Goal: Task Accomplishment & Management: Complete application form

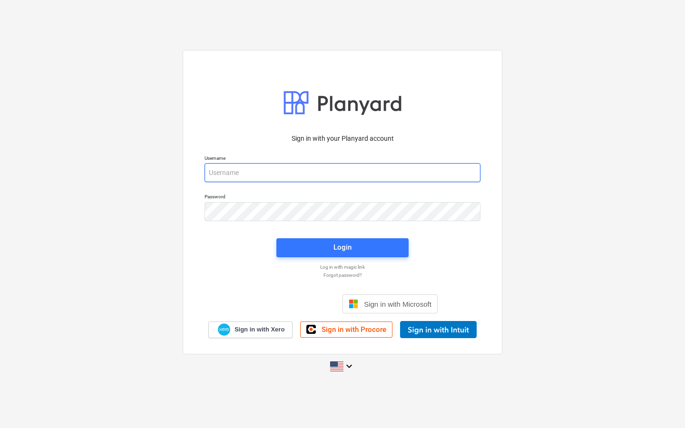
type input "[EMAIL_ADDRESS][DOMAIN_NAME]"
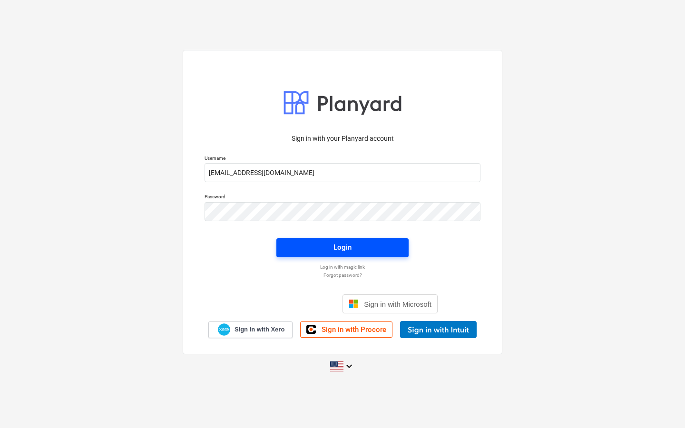
click at [319, 251] on span "Login" at bounding box center [342, 247] width 109 height 12
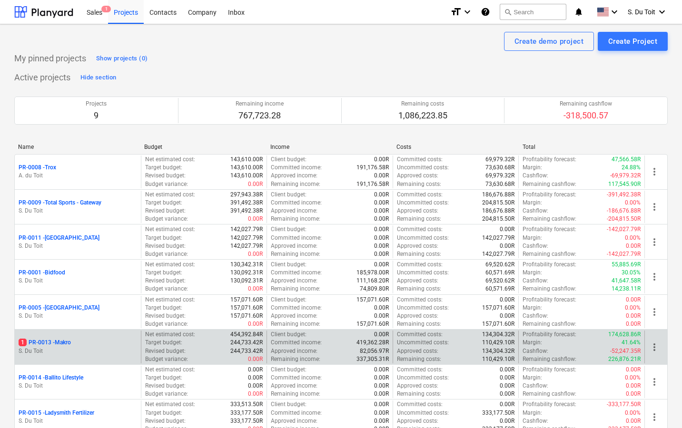
click at [53, 340] on p "1 PR-0013 - Makro" at bounding box center [45, 343] width 52 height 8
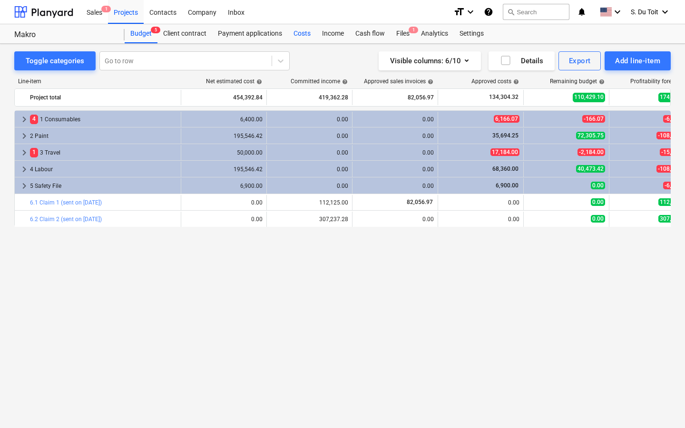
click at [296, 37] on div "Costs" at bounding box center [302, 33] width 29 height 19
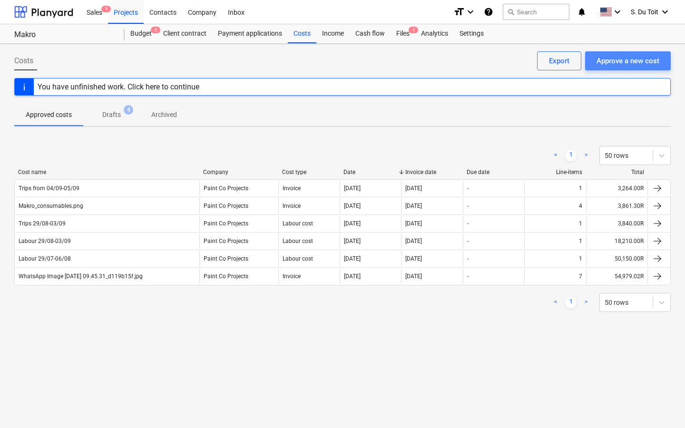
click at [640, 64] on div "Approve a new cost" at bounding box center [627, 61] width 63 height 12
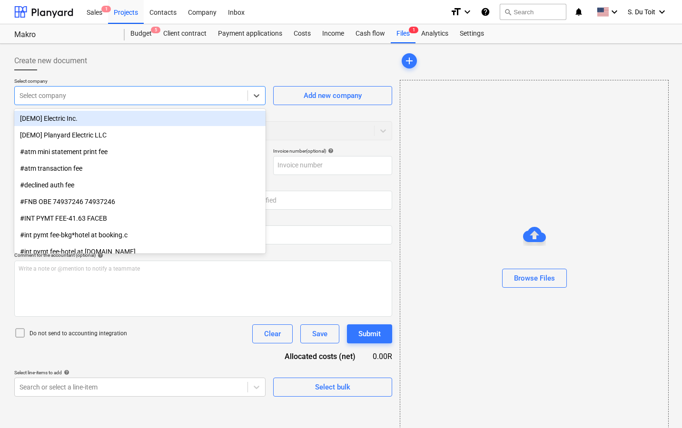
click at [160, 100] on div "Select company" at bounding box center [131, 95] width 233 height 13
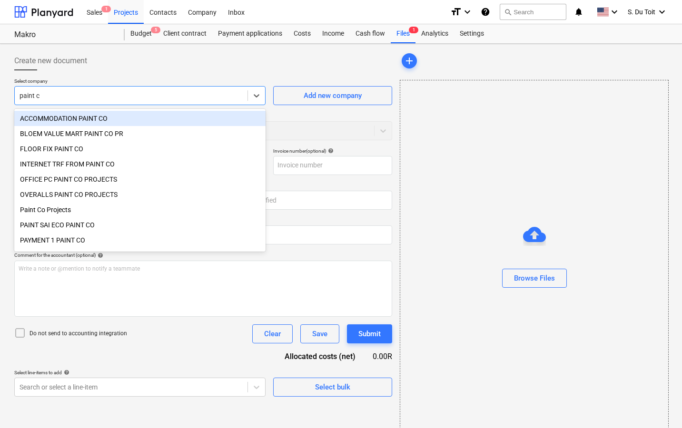
type input "paint co"
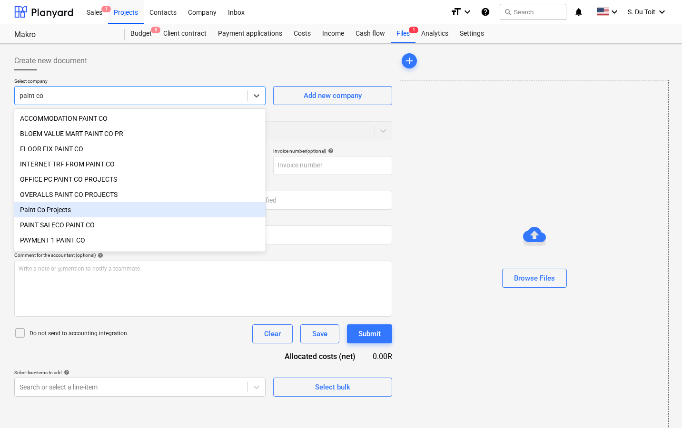
click at [117, 203] on div "Paint Co Projects" at bounding box center [139, 209] width 251 height 15
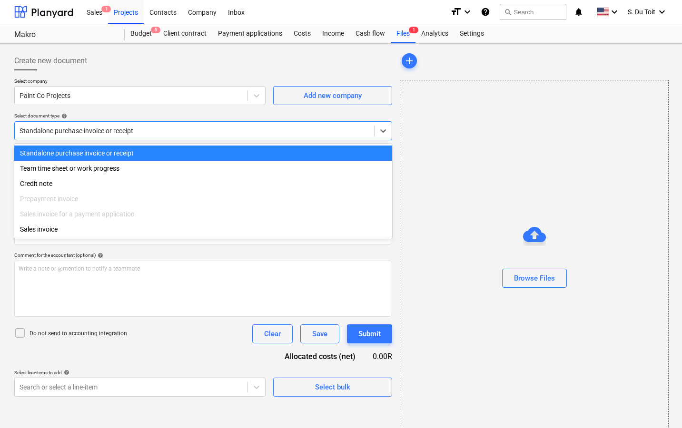
click at [119, 127] on div "Standalone purchase invoice or receipt" at bounding box center [194, 131] width 350 height 8
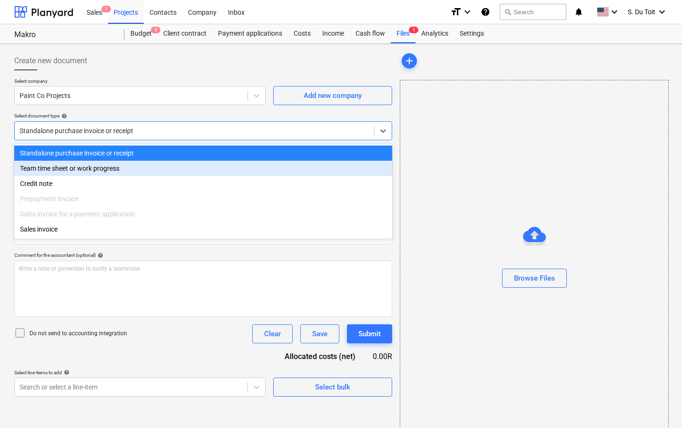
click at [115, 172] on div "Team time sheet or work progress" at bounding box center [203, 168] width 378 height 15
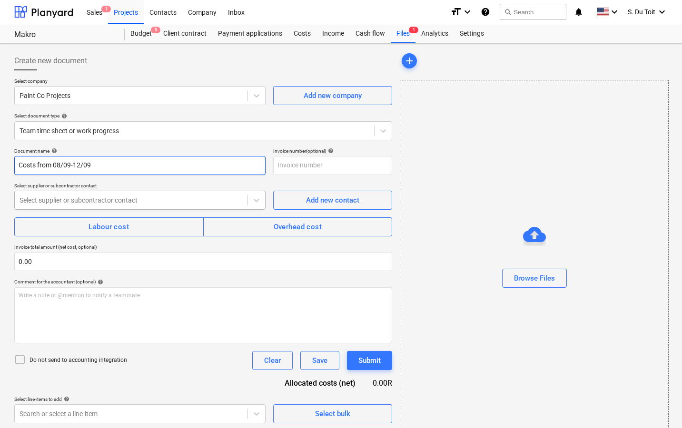
type input "Costs from 08/09-12/09"
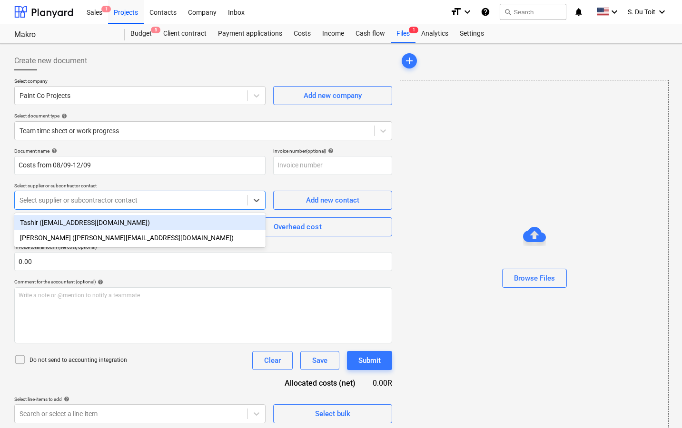
click at [96, 195] on div at bounding box center [130, 200] width 223 height 10
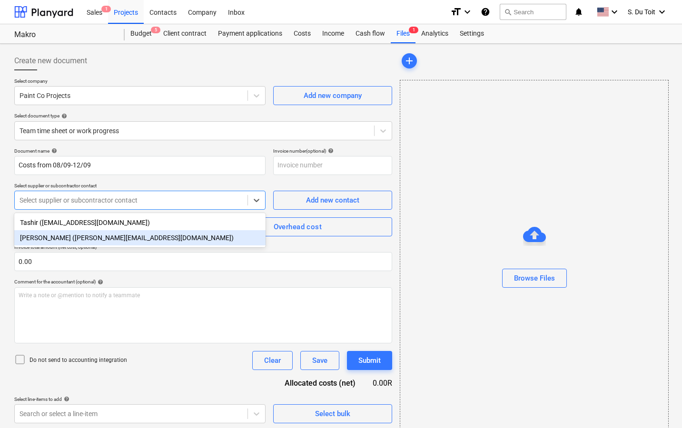
click at [76, 234] on div "[PERSON_NAME] ([PERSON_NAME][EMAIL_ADDRESS][DOMAIN_NAME])" at bounding box center [139, 237] width 251 height 15
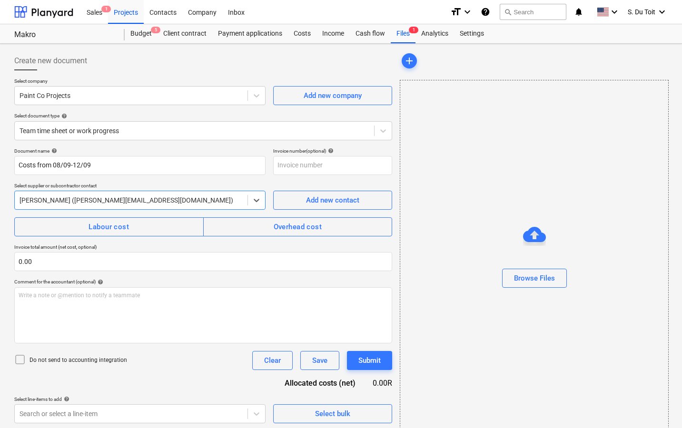
click at [76, 234] on button "Labour cost" at bounding box center [108, 226] width 189 height 19
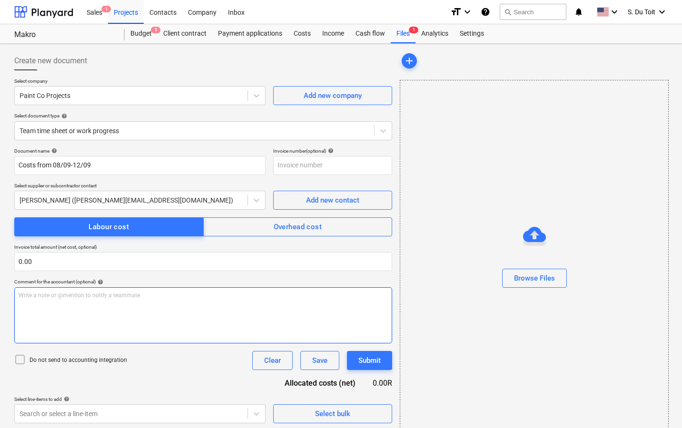
click at [63, 292] on p "Write a note or @mention to notify a teammate [PERSON_NAME]" at bounding box center [203, 296] width 369 height 8
drag, startPoint x: 52, startPoint y: 299, endPoint x: 6, endPoint y: 297, distance: 45.7
click at [6, 297] on div "Create new document Select company Paint Co Projects Add new company Select doc…" at bounding box center [341, 245] width 682 height 402
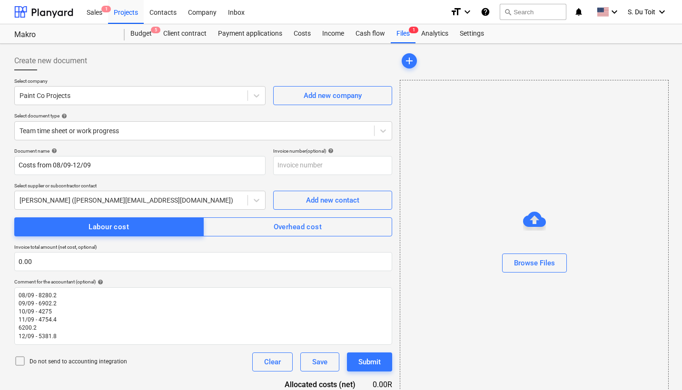
click at [58, 365] on div "Do not send to accounting integration" at bounding box center [70, 361] width 113 height 13
click at [58, 363] on p "Do not send to accounting integration" at bounding box center [77, 362] width 97 height 8
click at [56, 365] on div "Do not send to accounting integration" at bounding box center [70, 361] width 113 height 13
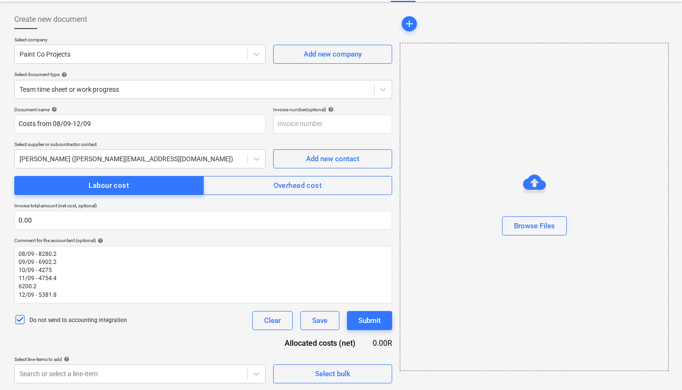
scroll to position [41, 0]
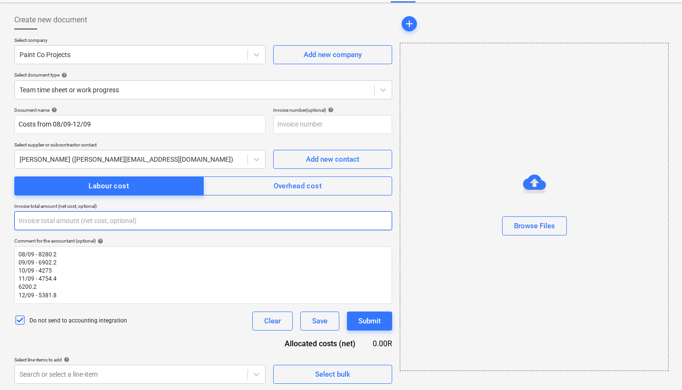
drag, startPoint x: 68, startPoint y: 224, endPoint x: 2, endPoint y: 224, distance: 65.6
click at [2, 224] on div "Create new document Select company Paint Co Projects Add new company Select doc…" at bounding box center [341, 197] width 682 height 389
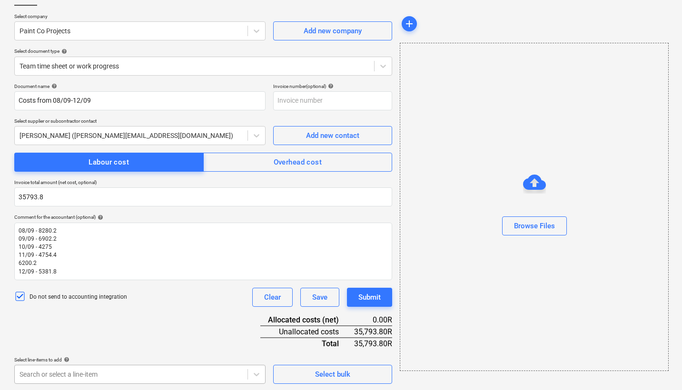
type input "35,793.80"
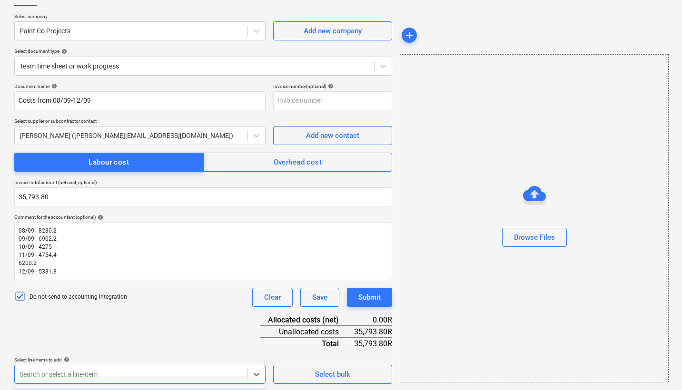
scroll to position [204, 0]
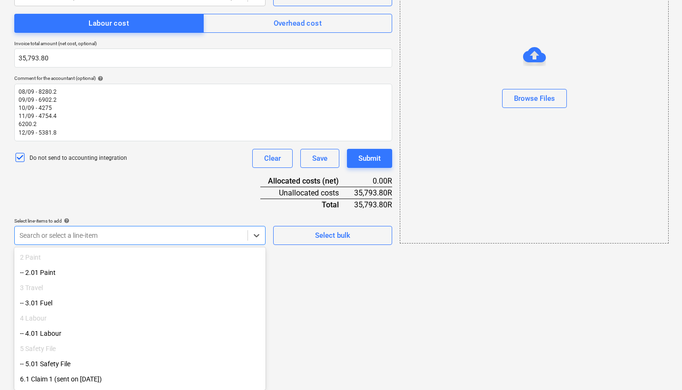
scroll to position [136, 0]
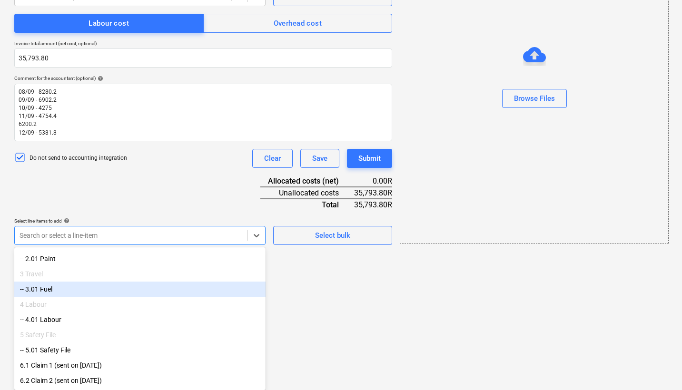
click at [123, 288] on div "-- 3.01 Fuel" at bounding box center [139, 289] width 251 height 15
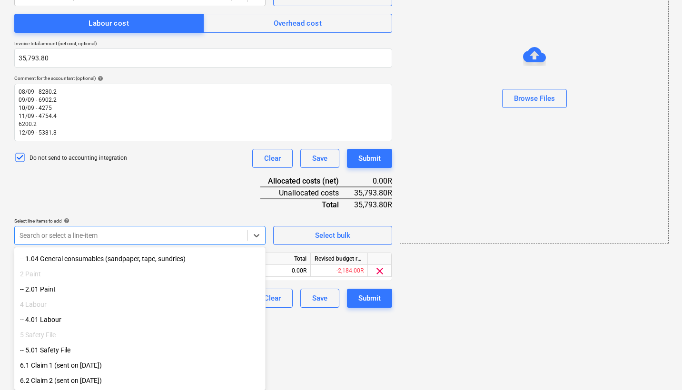
scroll to position [105, 0]
click at [114, 321] on div "-- 4.01 Labour" at bounding box center [139, 319] width 251 height 15
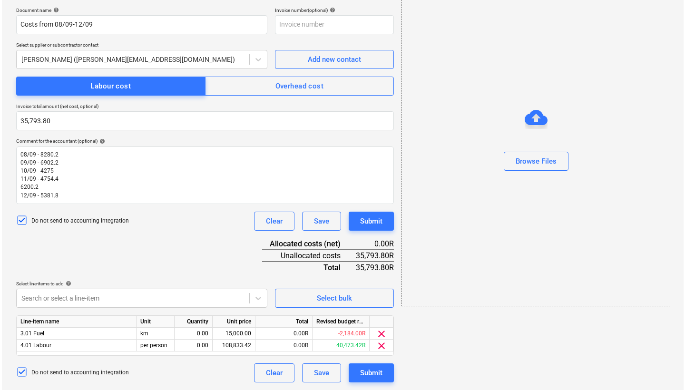
scroll to position [139, 0]
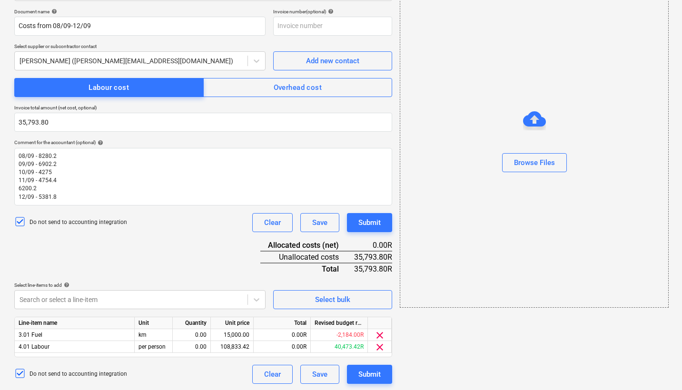
click at [227, 188] on div "Document name help Costs from 08/09-12/09 Invoice number (optional) help Select…" at bounding box center [203, 196] width 378 height 375
click at [199, 346] on div "0.00" at bounding box center [191, 347] width 30 height 12
type input "1"
click at [228, 348] on div "108,833.42" at bounding box center [231, 347] width 35 height 12
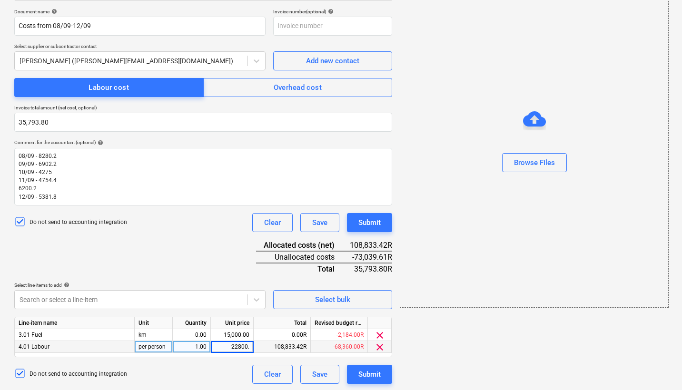
type input "22800.4"
click at [230, 252] on div "Document name help Costs from 08/09-12/09 Invoice number (optional) help Select…" at bounding box center [203, 196] width 378 height 375
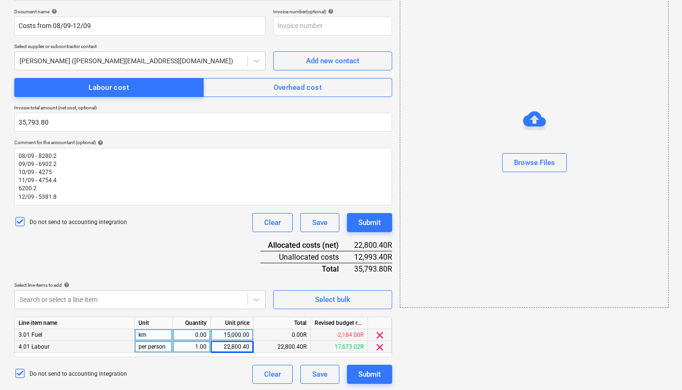
click at [195, 331] on div "0.00" at bounding box center [191, 335] width 30 height 12
type input "1"
click at [229, 336] on div "15,000.00" at bounding box center [231, 335] width 35 height 12
type input "12993.8"
click at [217, 248] on div "Document name help Costs from 08/09-12/09 Invoice number (optional) help Select…" at bounding box center [203, 196] width 378 height 375
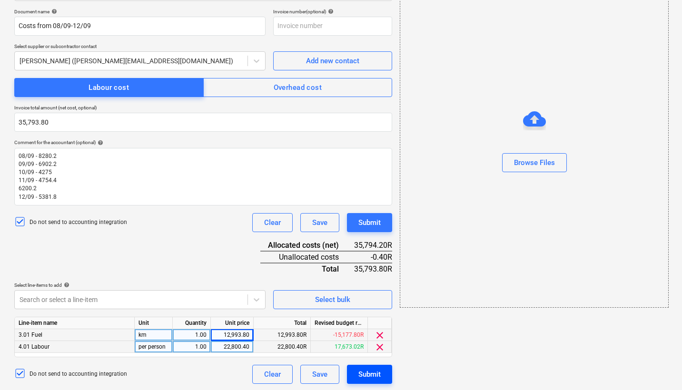
click at [373, 371] on div "Submit" at bounding box center [369, 374] width 22 height 12
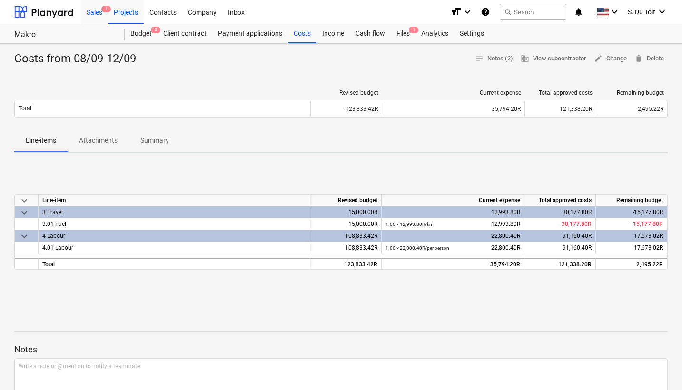
click at [102, 14] on div "Sales 1" at bounding box center [94, 12] width 27 height 24
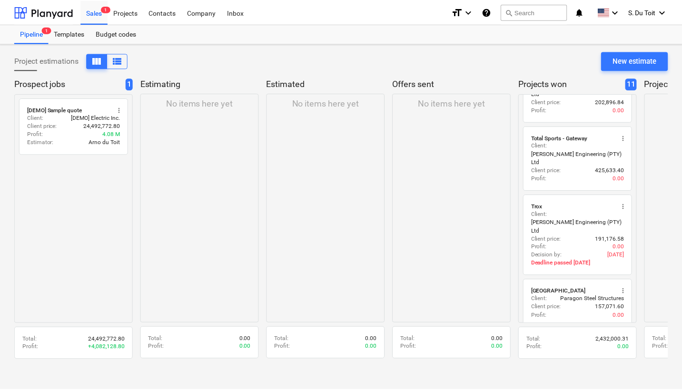
scroll to position [507, 0]
click at [127, 14] on div "Projects" at bounding box center [126, 12] width 36 height 24
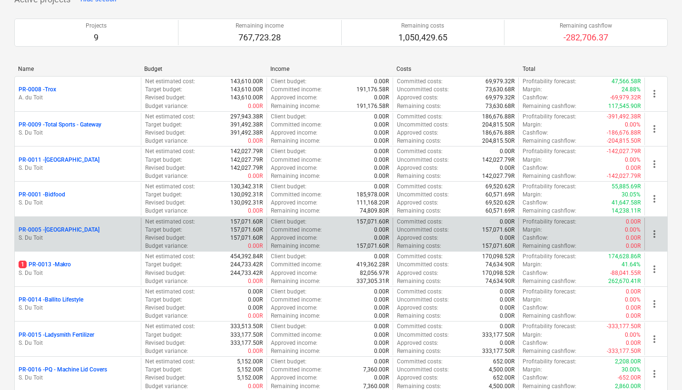
scroll to position [82, 0]
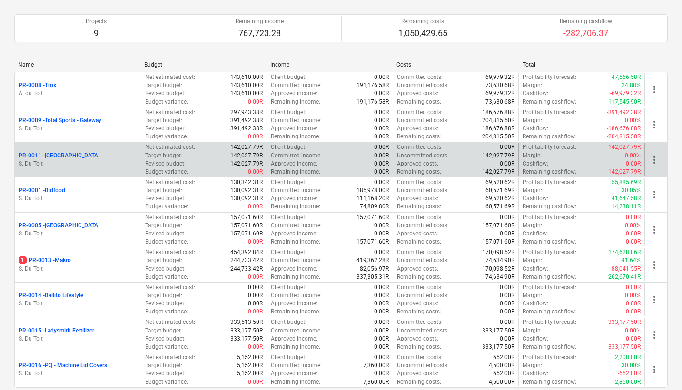
click at [217, 156] on div "Target budget : 142,027.79R" at bounding box center [204, 156] width 118 height 8
click at [68, 152] on p "PR-0011 - [GEOGRAPHIC_DATA]" at bounding box center [59, 156] width 81 height 8
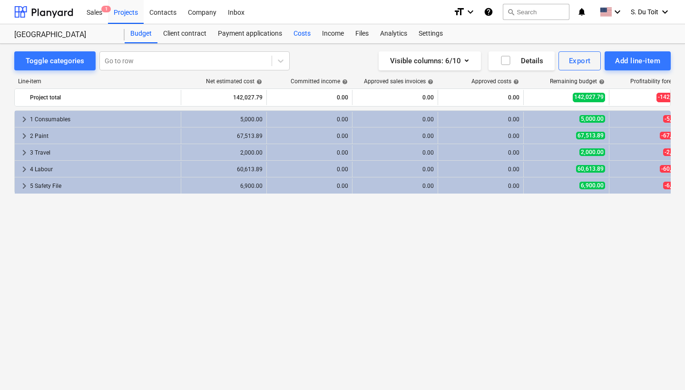
click at [309, 37] on div "Costs" at bounding box center [302, 33] width 29 height 19
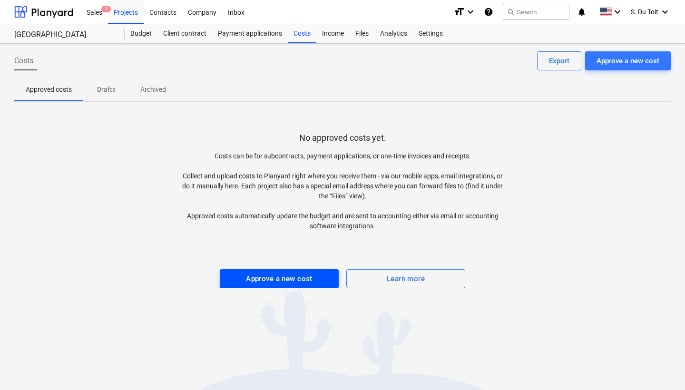
click at [273, 281] on div "Approve a new cost" at bounding box center [279, 279] width 67 height 12
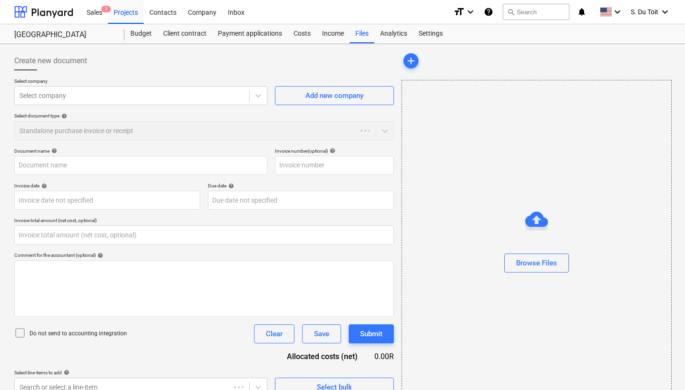
type input "0.00"
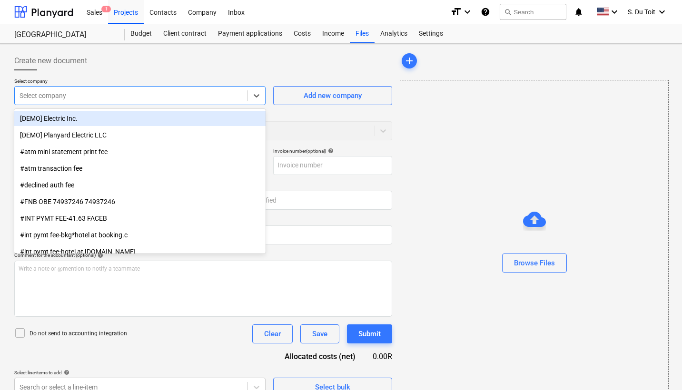
click at [166, 95] on div at bounding box center [130, 96] width 223 height 10
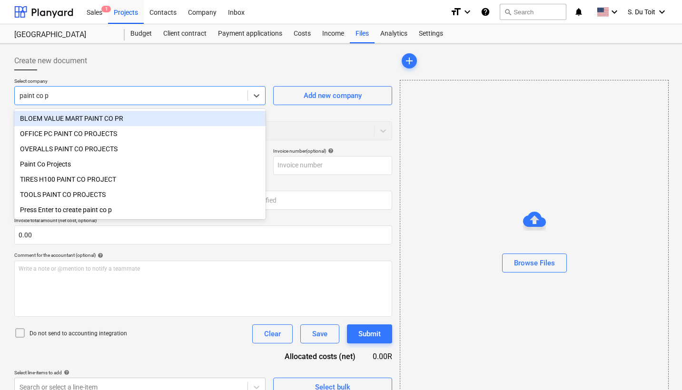
type input "paint co pr"
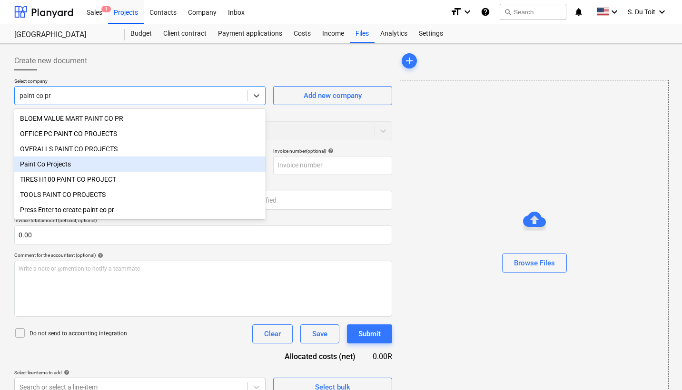
click at [107, 168] on div "Paint Co Projects" at bounding box center [139, 163] width 251 height 15
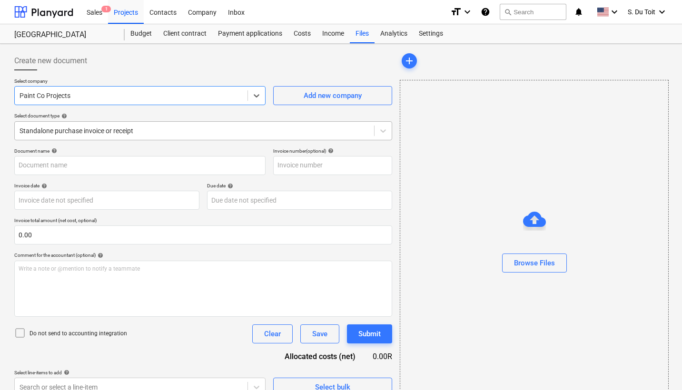
click at [115, 127] on div "Standalone purchase invoice or receipt" at bounding box center [194, 131] width 350 height 8
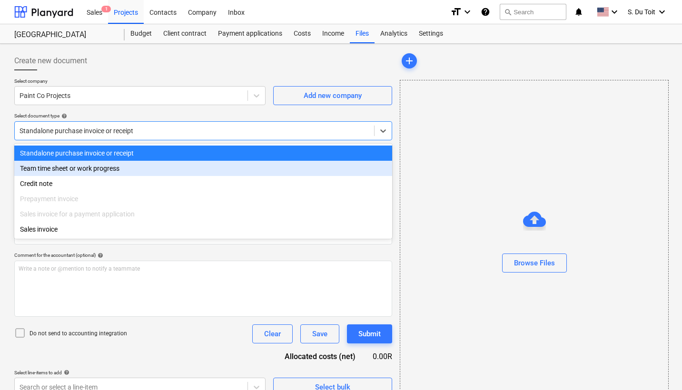
click at [106, 170] on div "Team time sheet or work progress" at bounding box center [203, 168] width 378 height 15
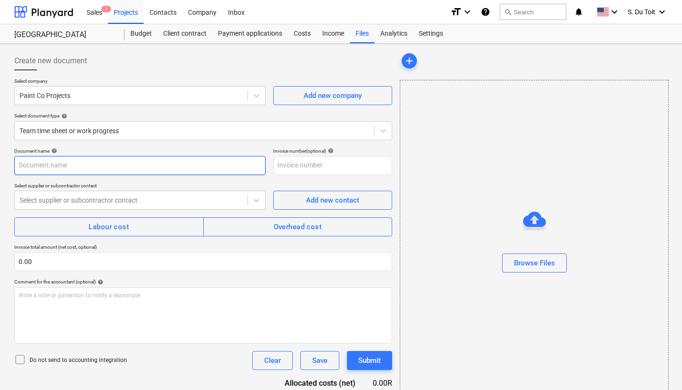
type input "L"
type input "08/09 - 12/09"
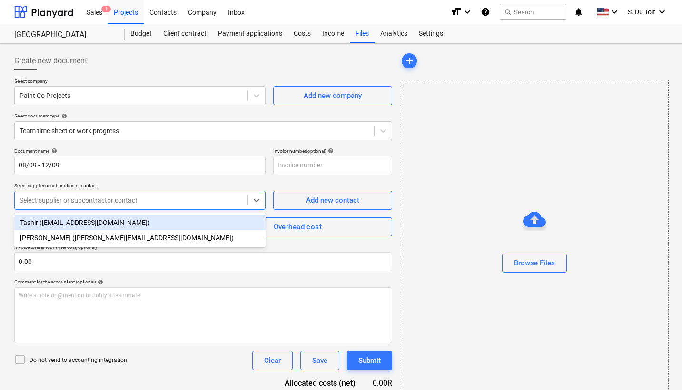
click at [46, 207] on div "Select supplier or subcontractor contact" at bounding box center [139, 200] width 251 height 19
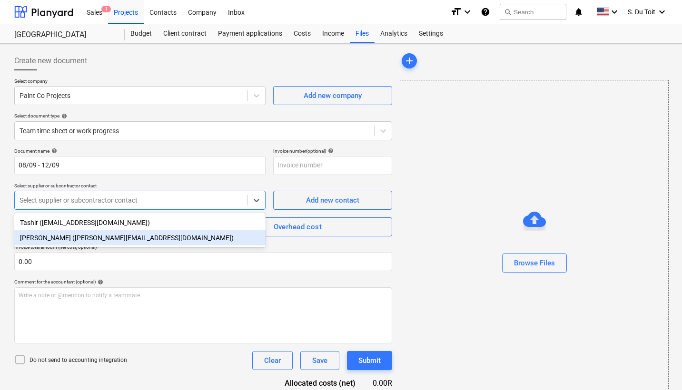
click at [48, 235] on div "[PERSON_NAME] ([PERSON_NAME][EMAIL_ADDRESS][DOMAIN_NAME])" at bounding box center [139, 237] width 251 height 15
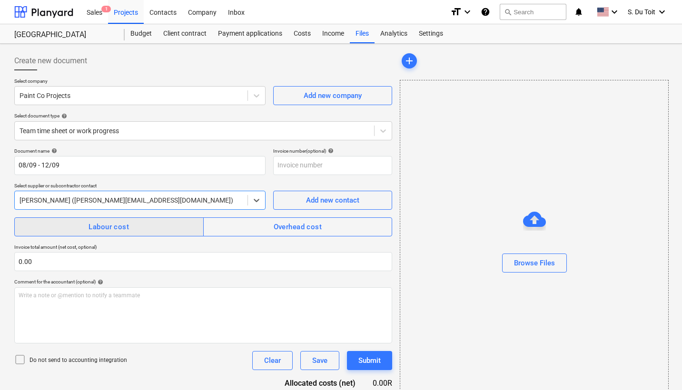
click at [70, 231] on span "Labour cost" at bounding box center [109, 227] width 168 height 12
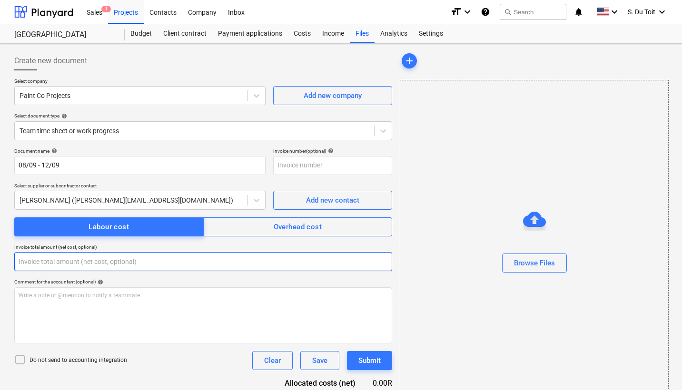
click at [56, 266] on input "text" at bounding box center [203, 261] width 378 height 19
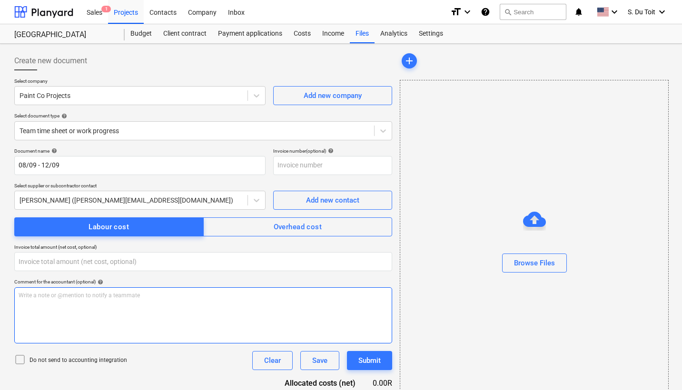
type input "0.00"
click at [51, 303] on div "Write a note or @mention to notify a teammate [PERSON_NAME]" at bounding box center [203, 315] width 378 height 56
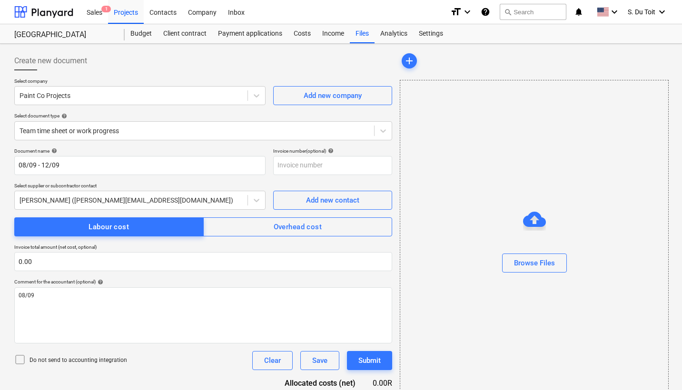
click at [53, 358] on p "Do not send to accounting integration" at bounding box center [77, 360] width 97 height 8
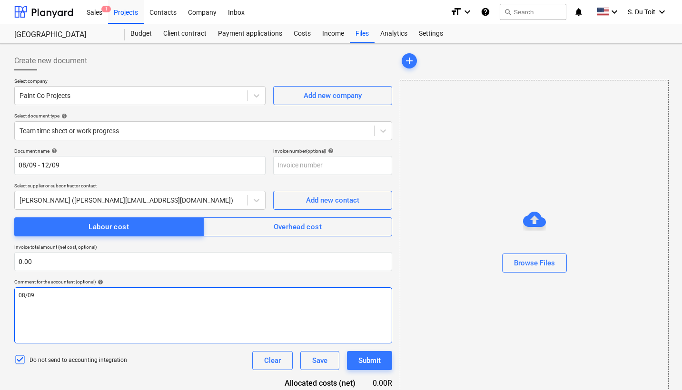
click at [69, 295] on p "08/09" at bounding box center [203, 296] width 369 height 8
click at [65, 293] on span "08/09 - 260 labour, 400 painters" at bounding box center [60, 295] width 82 height 7
click at [106, 295] on p "08/09 - 520 fuel, 400 painters" at bounding box center [203, 296] width 369 height 8
click at [77, 311] on span "11/09- 1040 fuel, 1300 labour" at bounding box center [57, 311] width 77 height 7
click at [91, 325] on div "08/09 - 520 fuel, 400 painters ﻿ 11/09- 1040 fuel, 2600 labour ﻿" at bounding box center [203, 315] width 378 height 56
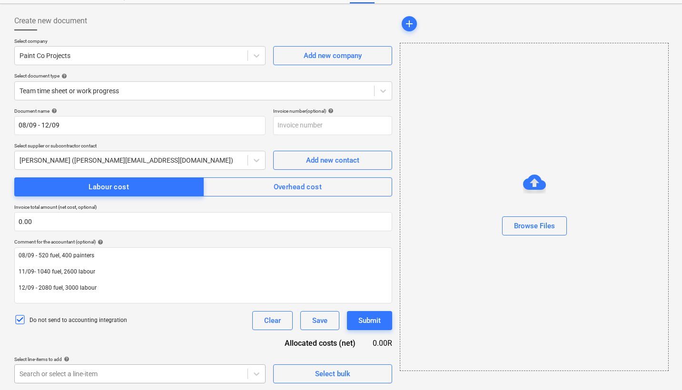
scroll to position [179, 0]
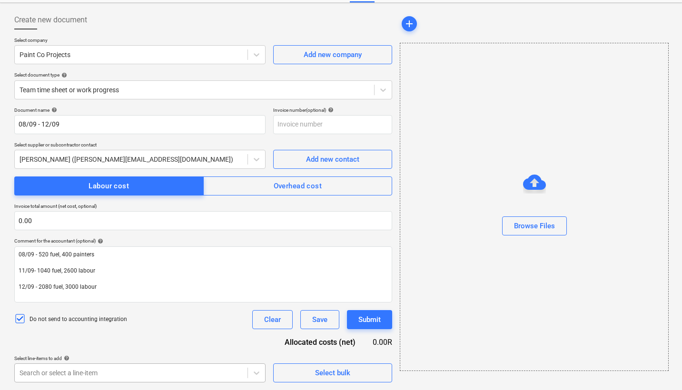
click at [107, 349] on body "Sales 1 Projects Contacts Company Inbox format_size keyboard_arrow_down help se…" at bounding box center [341, 154] width 682 height 390
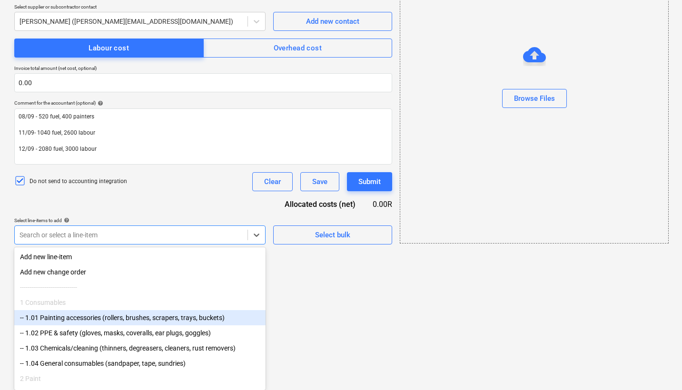
scroll to position [105, 0]
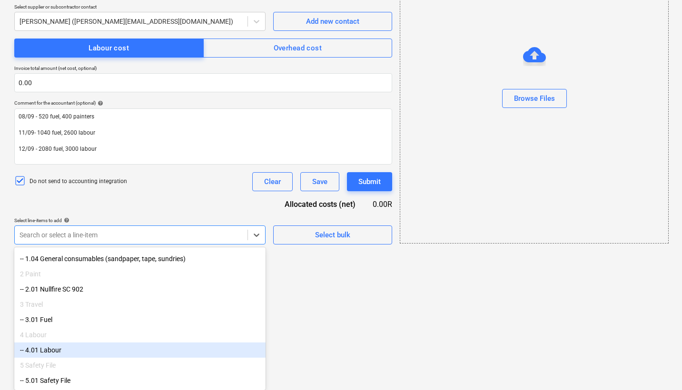
click at [87, 351] on div "-- 4.01 Labour" at bounding box center [139, 349] width 251 height 15
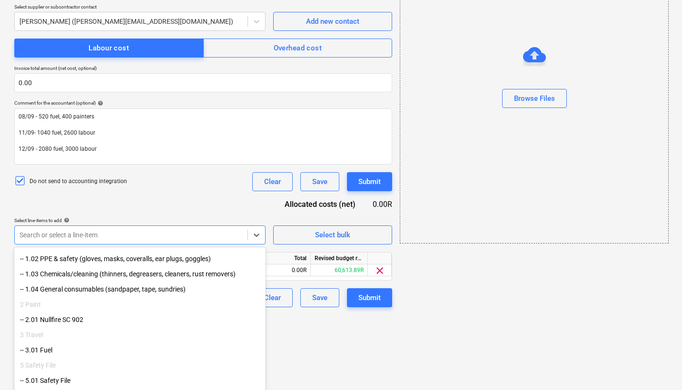
click at [81, 356] on div "-- 3.01 Fuel" at bounding box center [139, 349] width 251 height 15
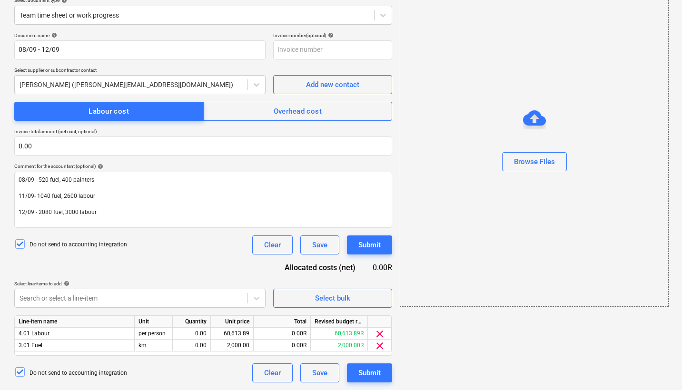
scroll to position [115, 0]
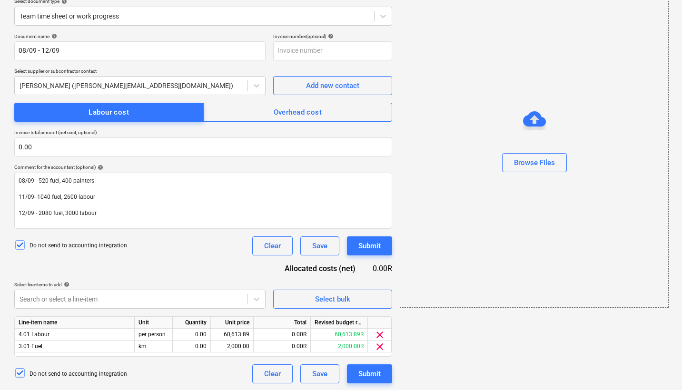
click at [301, 275] on html "Sales 1 Projects Contacts Company Inbox format_size keyboard_arrow_down help se…" at bounding box center [341, 80] width 682 height 390
click at [201, 332] on div "0.00" at bounding box center [191, 335] width 30 height 12
type input "1"
click at [200, 345] on div "0.00" at bounding box center [191, 347] width 30 height 12
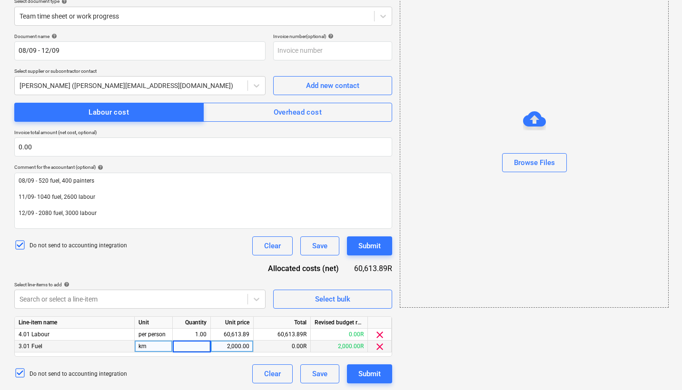
type input "1"
click at [234, 335] on div "60,613.89" at bounding box center [231, 335] width 35 height 12
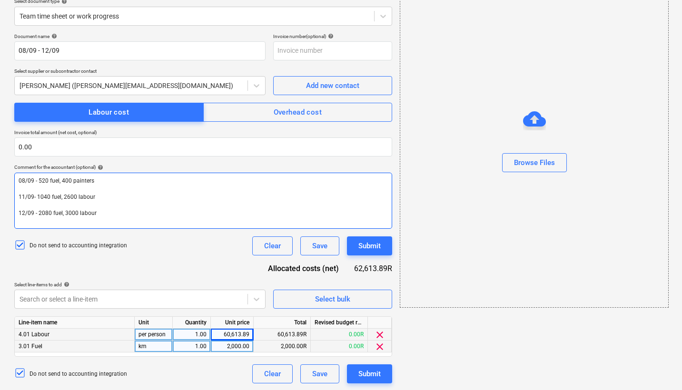
click at [66, 181] on span "08/09 - 520 fuel, 400 painters" at bounding box center [57, 180] width 76 height 7
click at [63, 179] on span "08/09 - 520 fuel, 400 painters" at bounding box center [57, 180] width 76 height 7
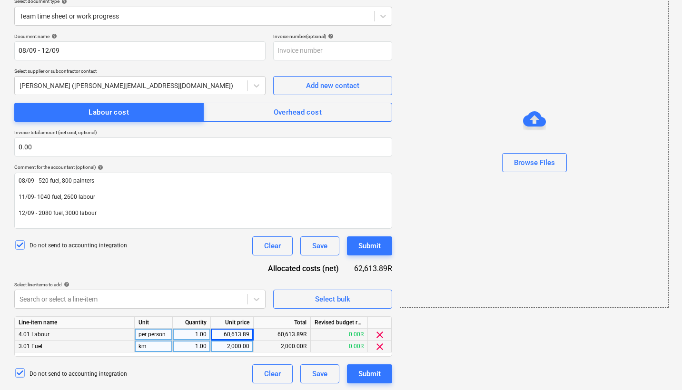
click at [245, 335] on div "60,613.89" at bounding box center [231, 335] width 35 height 12
type input "6400"
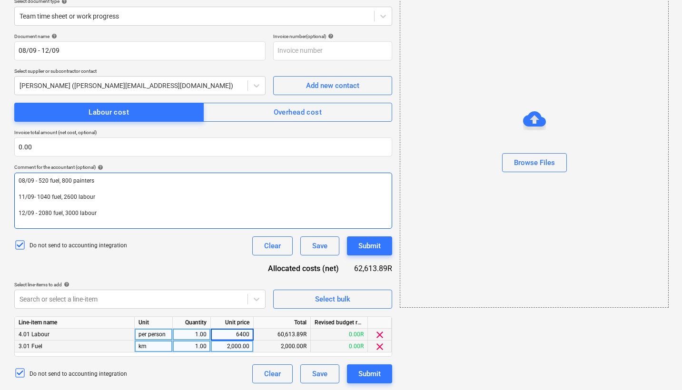
click at [259, 199] on p "11/09- 1040 fuel, 2600 labour" at bounding box center [203, 197] width 369 height 8
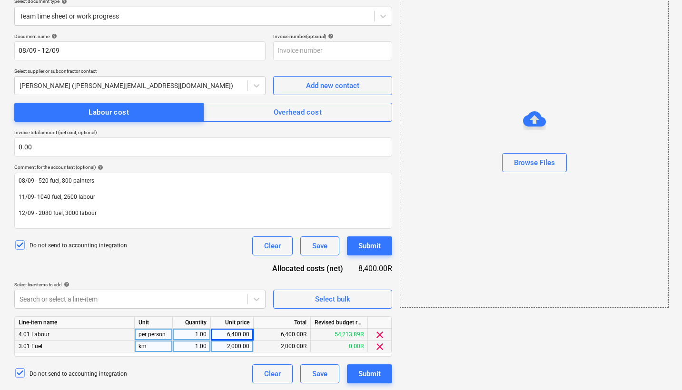
click at [235, 348] on div "2,000.00" at bounding box center [231, 347] width 35 height 12
type input "3640"
click at [195, 237] on div "Do not send to accounting integration Clear Save Submit" at bounding box center [203, 245] width 378 height 19
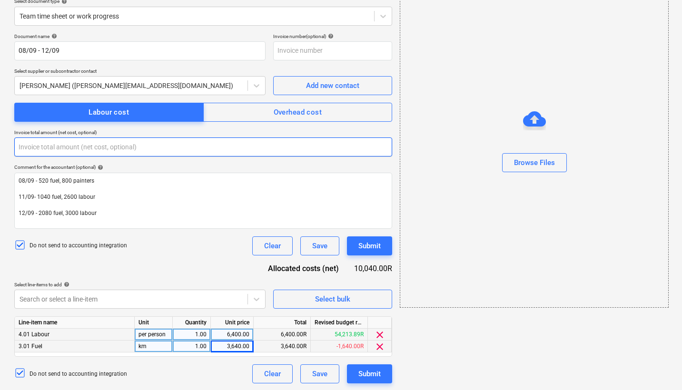
click at [116, 140] on input "text" at bounding box center [203, 146] width 378 height 19
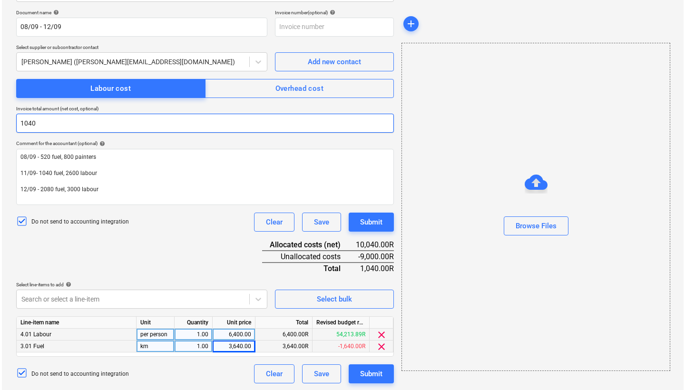
scroll to position [138, 0]
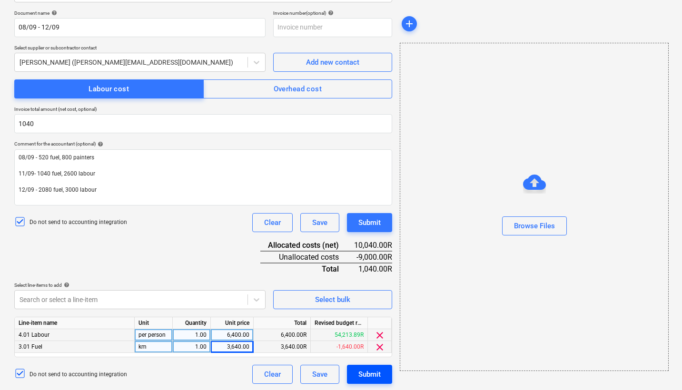
type input "1,040.00"
click at [360, 378] on div "Submit" at bounding box center [369, 374] width 22 height 12
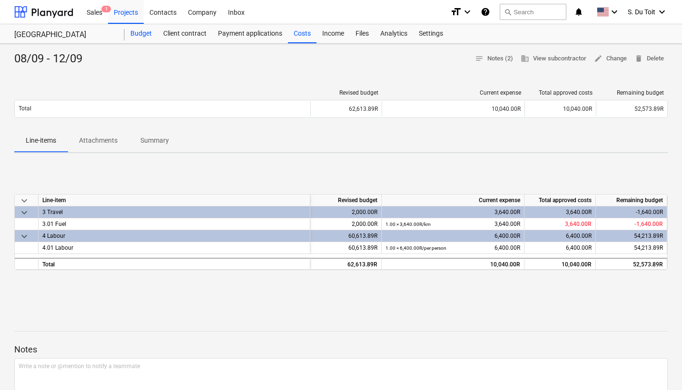
click at [143, 32] on div "Budget" at bounding box center [141, 33] width 33 height 19
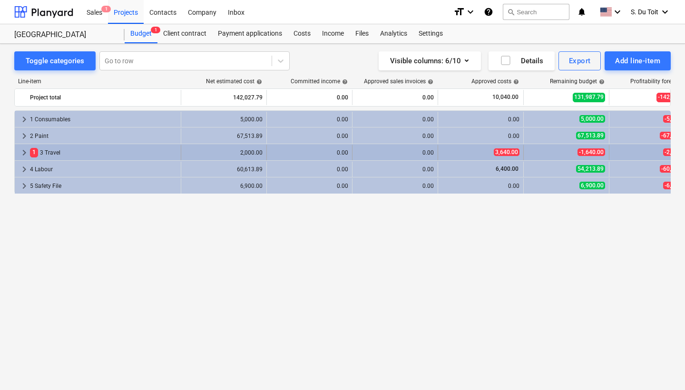
click at [243, 147] on div "2,000.00" at bounding box center [224, 152] width 78 height 15
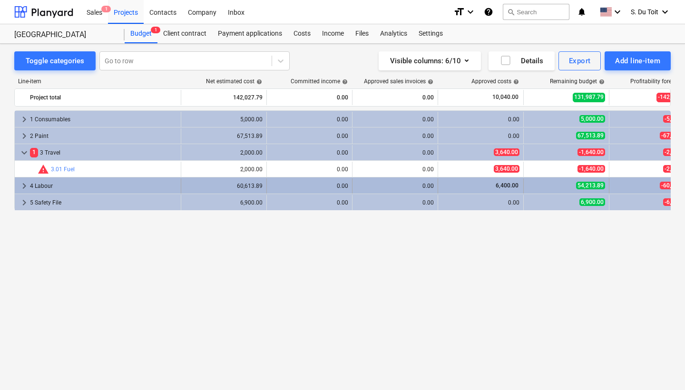
click at [240, 185] on div "60,613.89" at bounding box center [224, 186] width 78 height 7
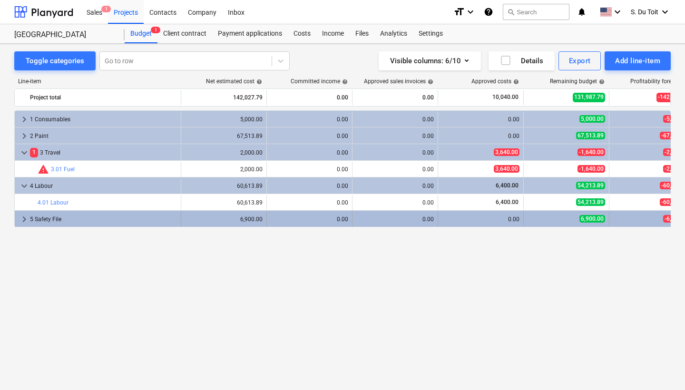
click at [228, 215] on div "6,900.00" at bounding box center [224, 219] width 78 height 15
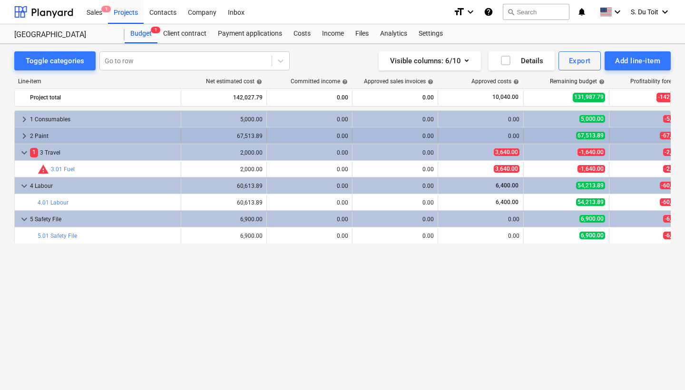
click at [229, 135] on div "67,513.89" at bounding box center [224, 136] width 78 height 7
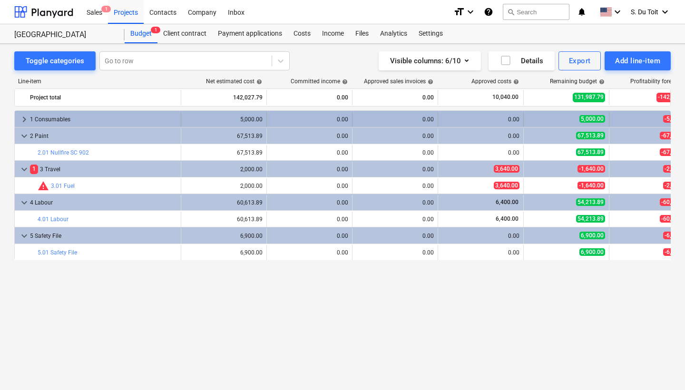
click at [241, 116] on div "5,000.00" at bounding box center [224, 119] width 78 height 15
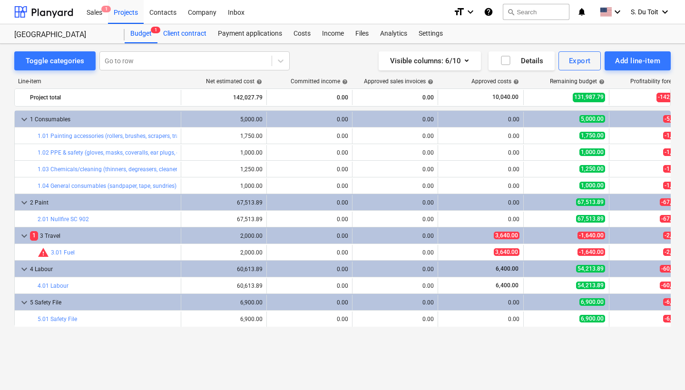
click at [182, 36] on div "Client contract" at bounding box center [184, 33] width 55 height 19
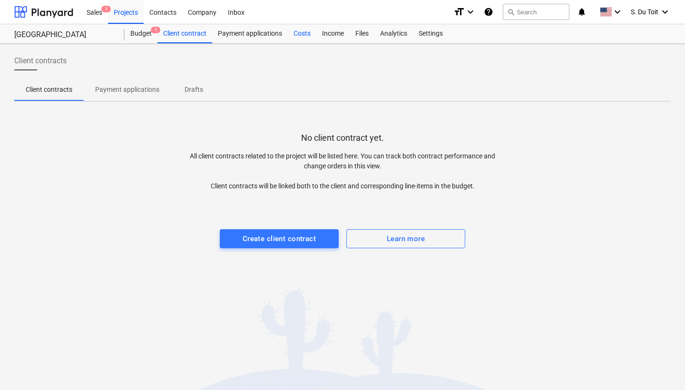
click at [290, 34] on div "Costs" at bounding box center [302, 33] width 29 height 19
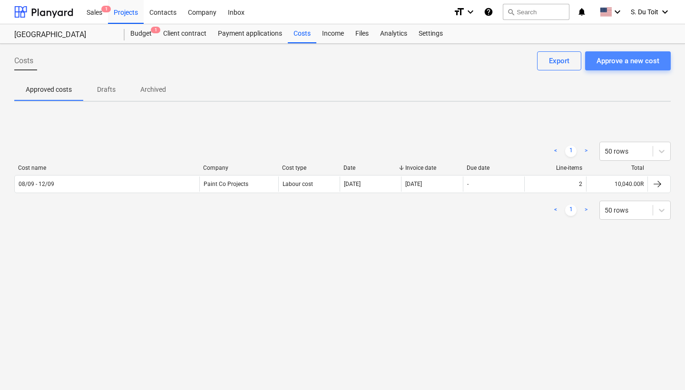
click at [649, 65] on div "Approve a new cost" at bounding box center [627, 61] width 63 height 12
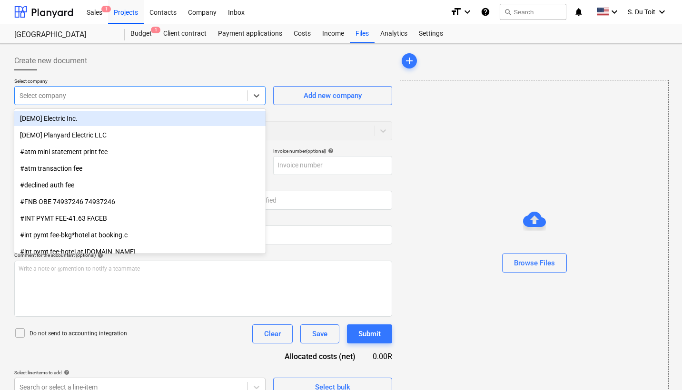
click at [83, 101] on div "Select company" at bounding box center [131, 95] width 233 height 13
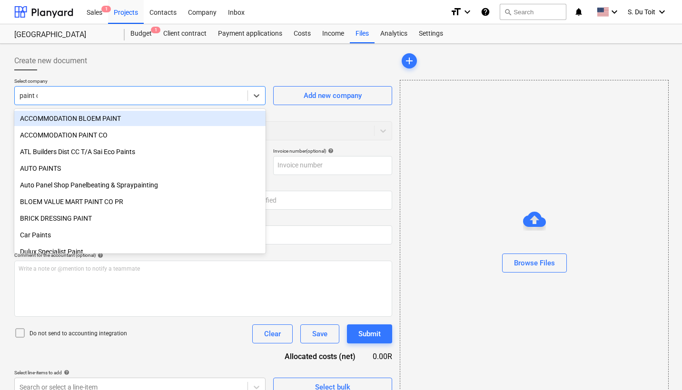
type input "paint co"
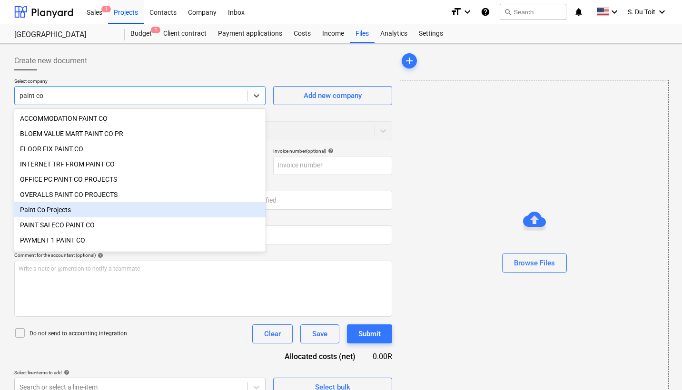
click at [83, 210] on div "Paint Co Projects" at bounding box center [139, 209] width 251 height 15
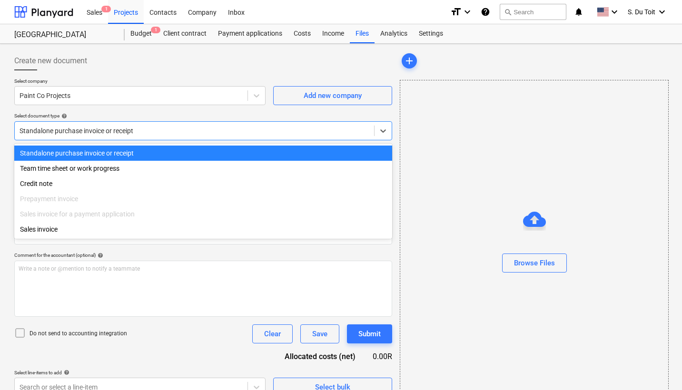
click at [96, 134] on div at bounding box center [194, 131] width 350 height 10
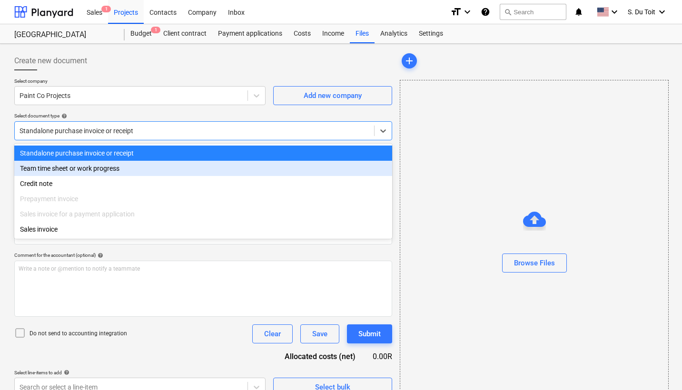
click at [85, 168] on div "Team time sheet or work progress" at bounding box center [203, 168] width 378 height 15
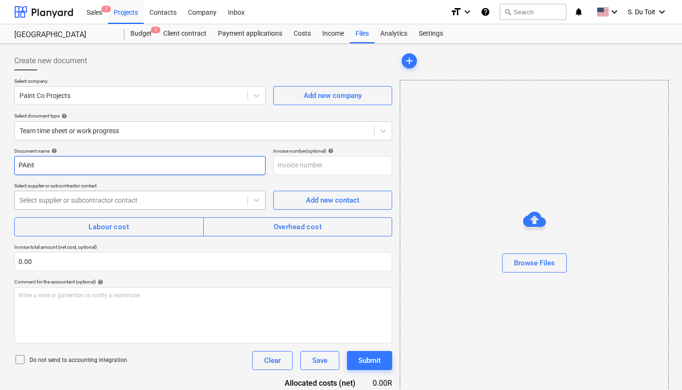
type input "PAint"
click at [60, 196] on div "Select supplier or subcontractor contact" at bounding box center [130, 200] width 223 height 8
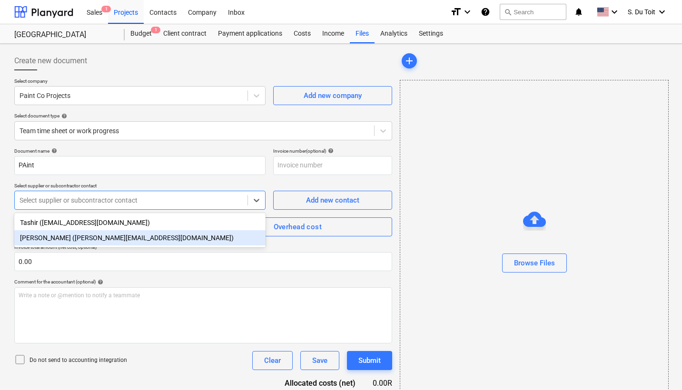
click at [59, 240] on div "[PERSON_NAME] ([PERSON_NAME][EMAIL_ADDRESS][DOMAIN_NAME])" at bounding box center [139, 237] width 251 height 15
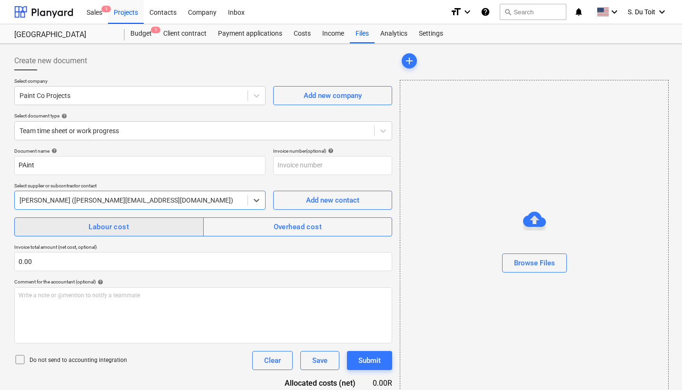
click at [83, 230] on span "Labour cost" at bounding box center [109, 227] width 168 height 12
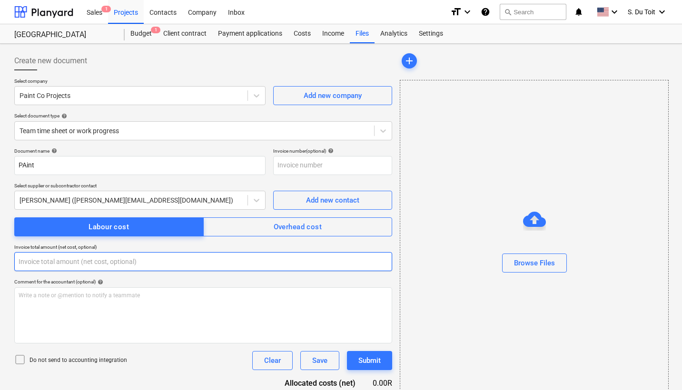
click at [59, 264] on input "text" at bounding box center [203, 261] width 378 height 19
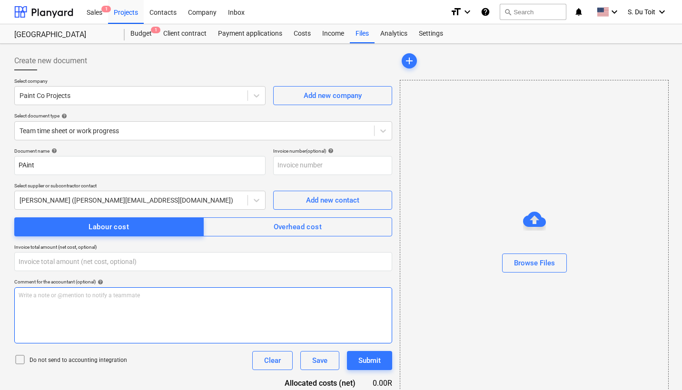
type input "0.00"
click at [63, 307] on div "Write a note or @mention to notify a teammate [PERSON_NAME]" at bounding box center [203, 315] width 378 height 56
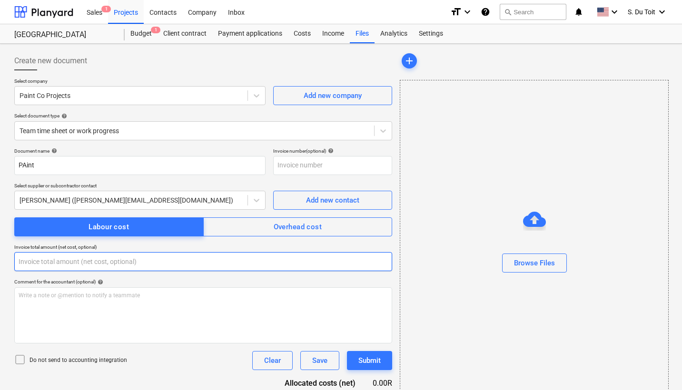
click at [81, 262] on input "text" at bounding box center [203, 261] width 378 height 19
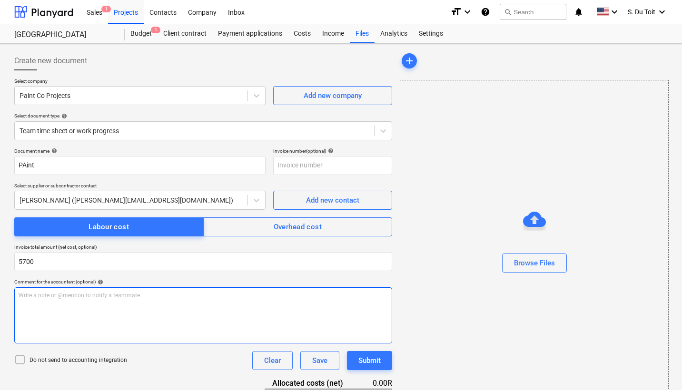
type input "5,700.00"
click at [68, 302] on div "Write a note or @mention to notify a teammate [PERSON_NAME]" at bounding box center [203, 315] width 378 height 56
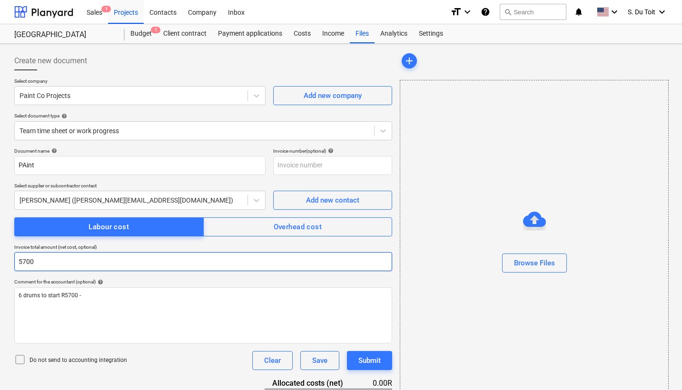
drag, startPoint x: 51, startPoint y: 263, endPoint x: 9, endPoint y: 263, distance: 42.3
click at [9, 263] on div "Create new document Select company Paint Co Projects Add new company Select doc…" at bounding box center [341, 249] width 682 height 411
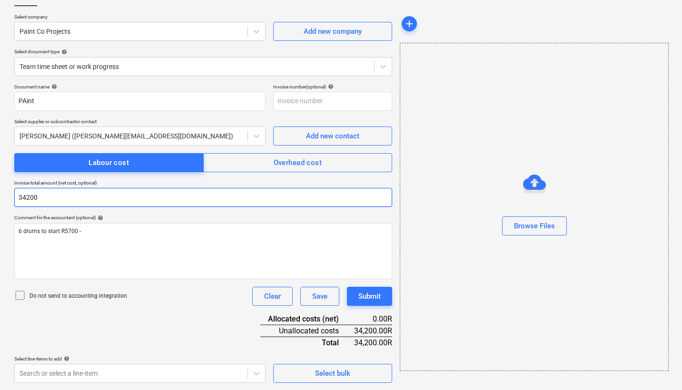
scroll to position [64, 0]
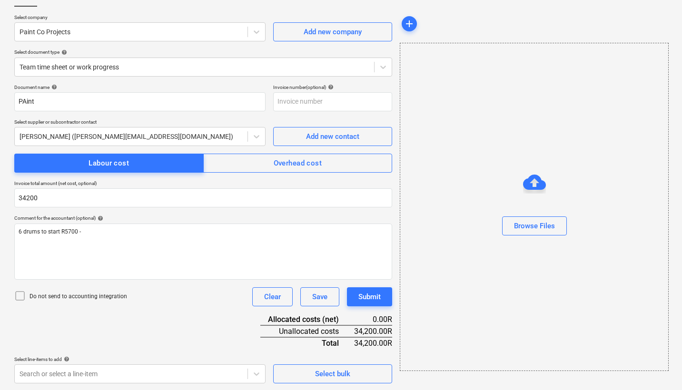
type input "34,200.00"
click at [84, 295] on p "Do not send to accounting integration" at bounding box center [77, 296] width 97 height 8
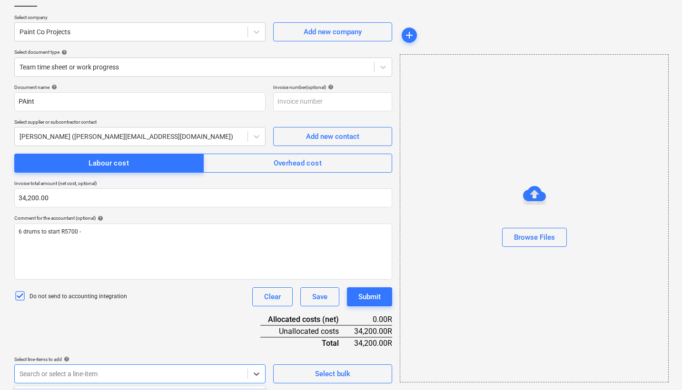
click at [101, 326] on body "Sales 1 Projects Contacts Company Inbox format_size keyboard_arrow_down help se…" at bounding box center [341, 131] width 682 height 390
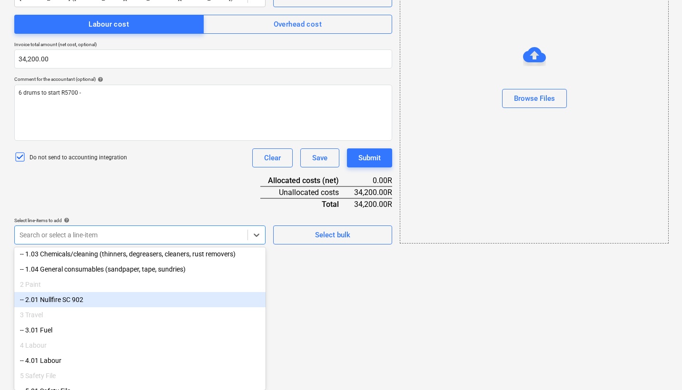
click at [97, 300] on div "-- 2.01 Nullfire SC 902" at bounding box center [139, 299] width 251 height 15
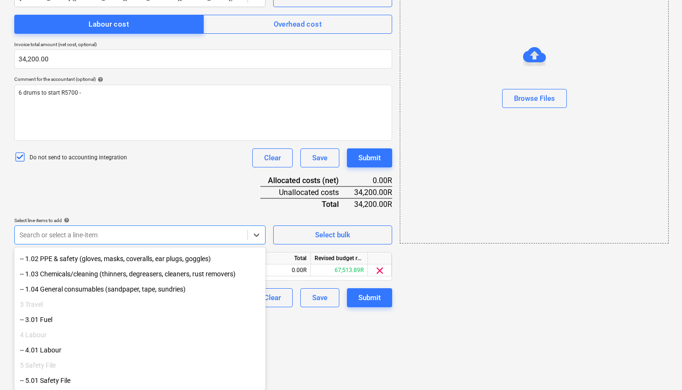
scroll to position [74, 0]
click at [161, 202] on div "Document name help PAint Invoice number (optional) help Select supplier or subc…" at bounding box center [203, 126] width 378 height 362
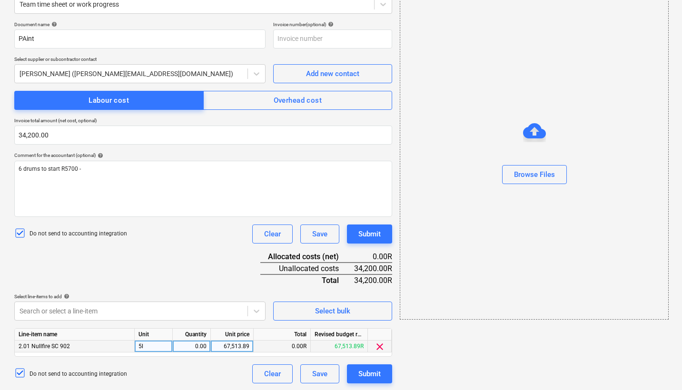
click at [197, 343] on div "0.00" at bounding box center [191, 347] width 30 height 12
type input "1"
click at [245, 346] on div "67,513.89" at bounding box center [231, 347] width 35 height 12
type input "34200"
click at [377, 368] on div "Submit" at bounding box center [369, 374] width 22 height 12
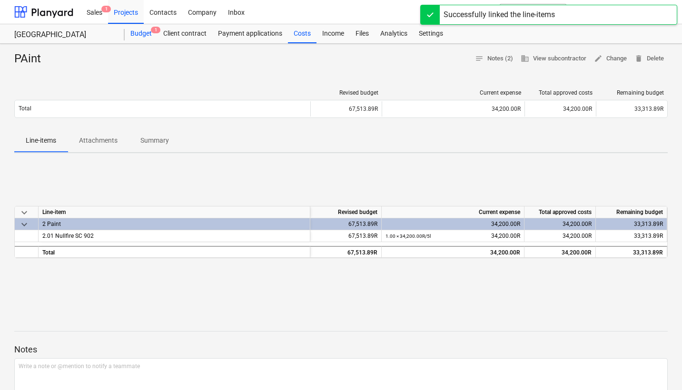
click at [136, 29] on div "Budget 1" at bounding box center [141, 33] width 33 height 19
